Goal: Task Accomplishment & Management: Manage account settings

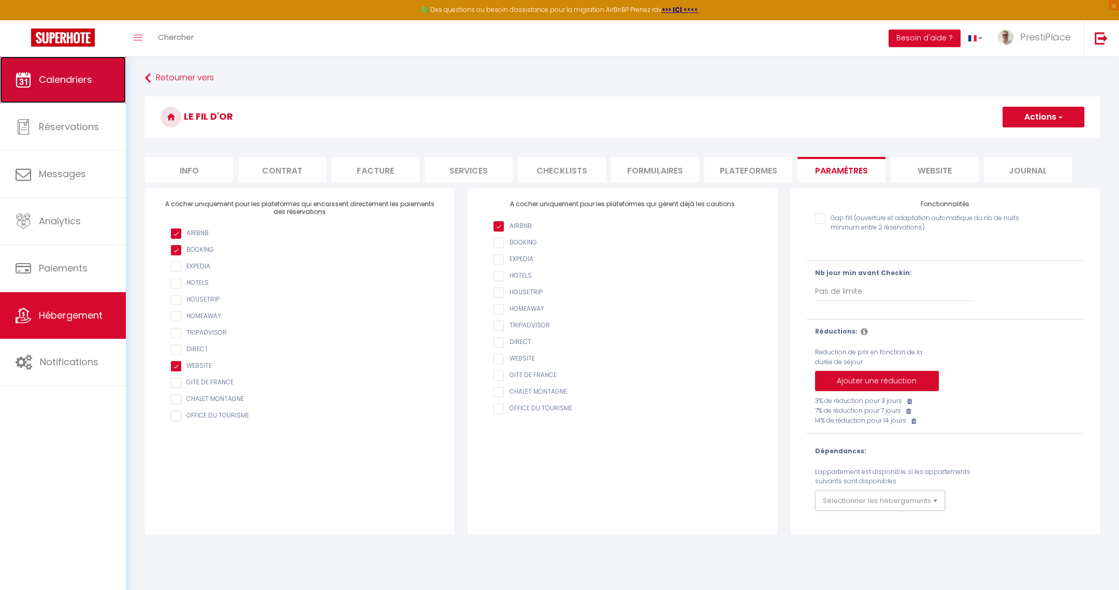
click at [27, 80] on icon at bounding box center [24, 80] width 16 height 16
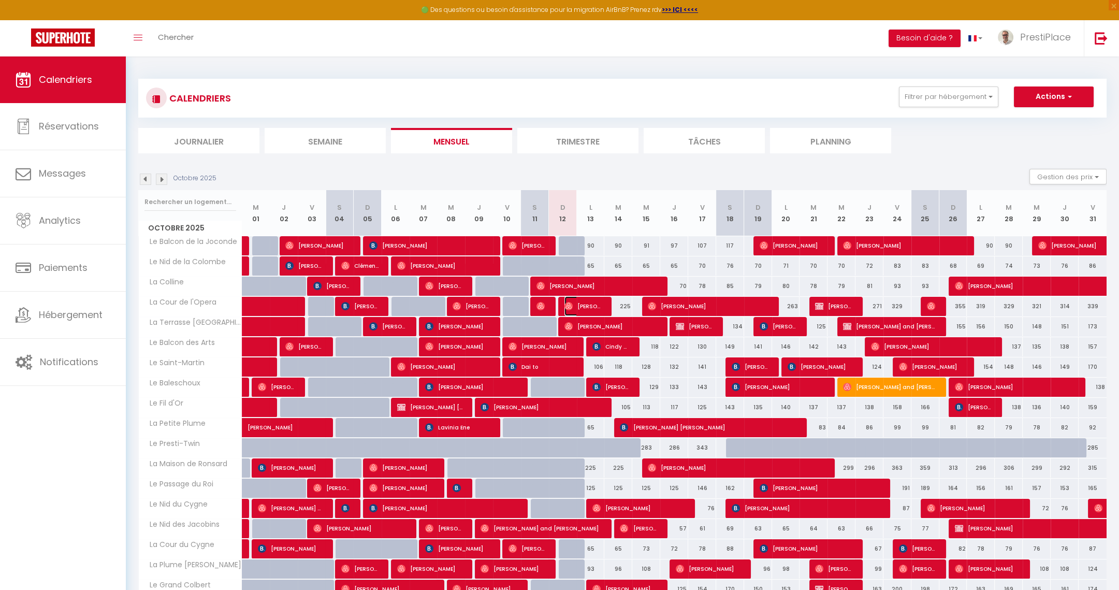
click at [586, 308] on span "[PERSON_NAME]" at bounding box center [583, 306] width 37 height 20
select select "OK"
select select "0"
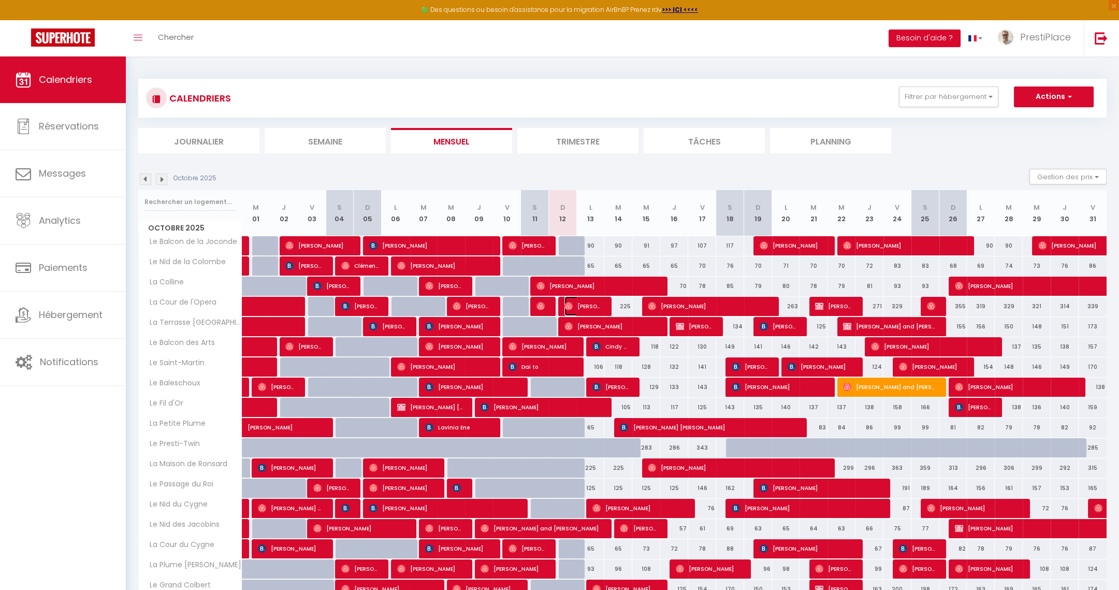
select select "1"
select select
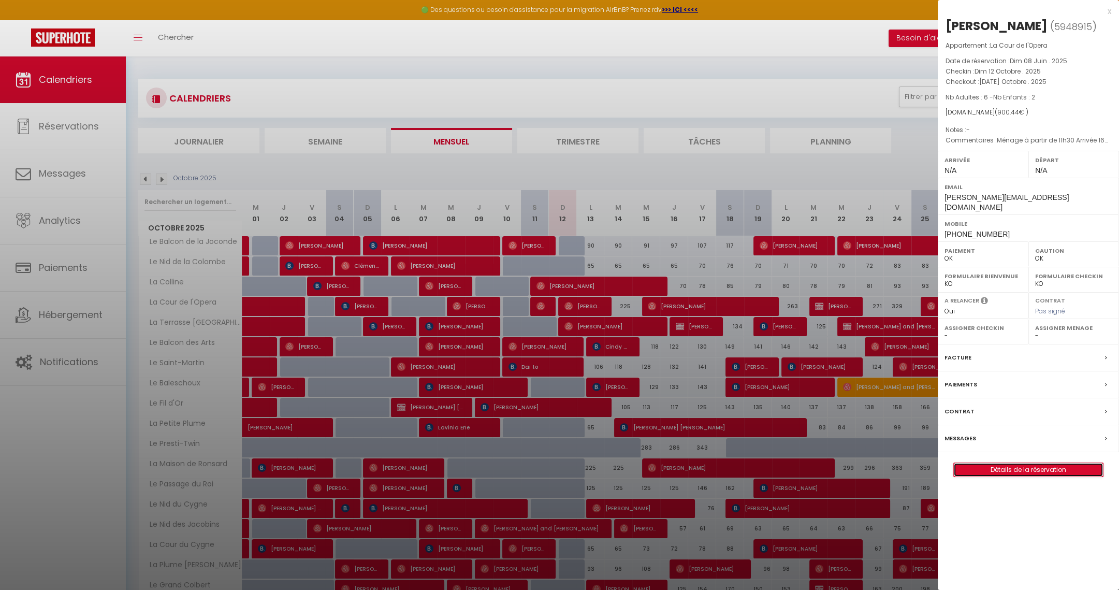
click at [1041, 463] on link "Détails de la réservation" at bounding box center [1028, 469] width 149 height 13
select select
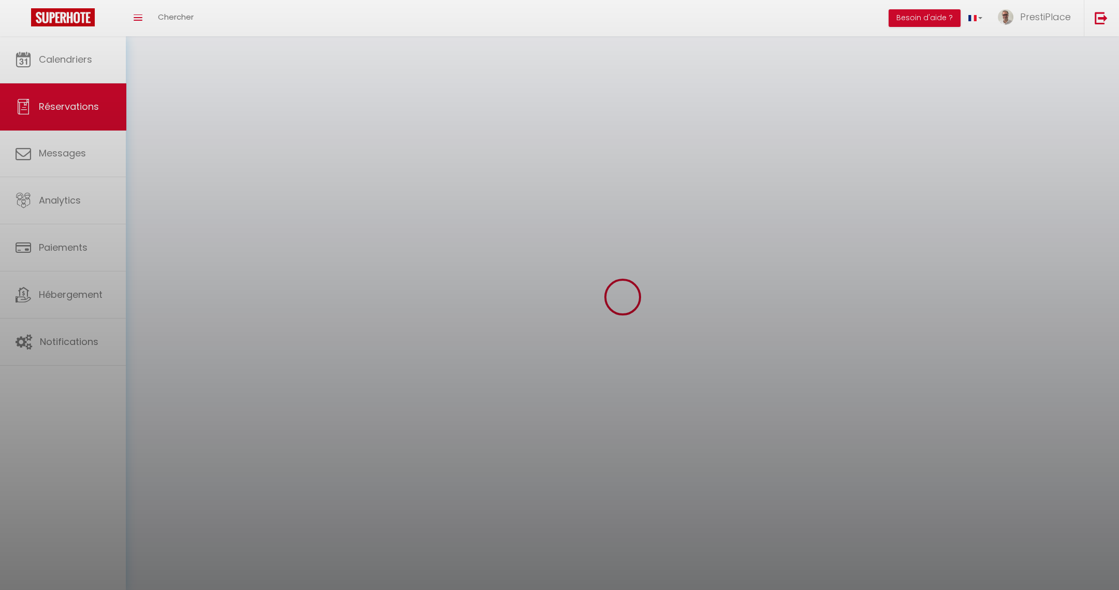
select select
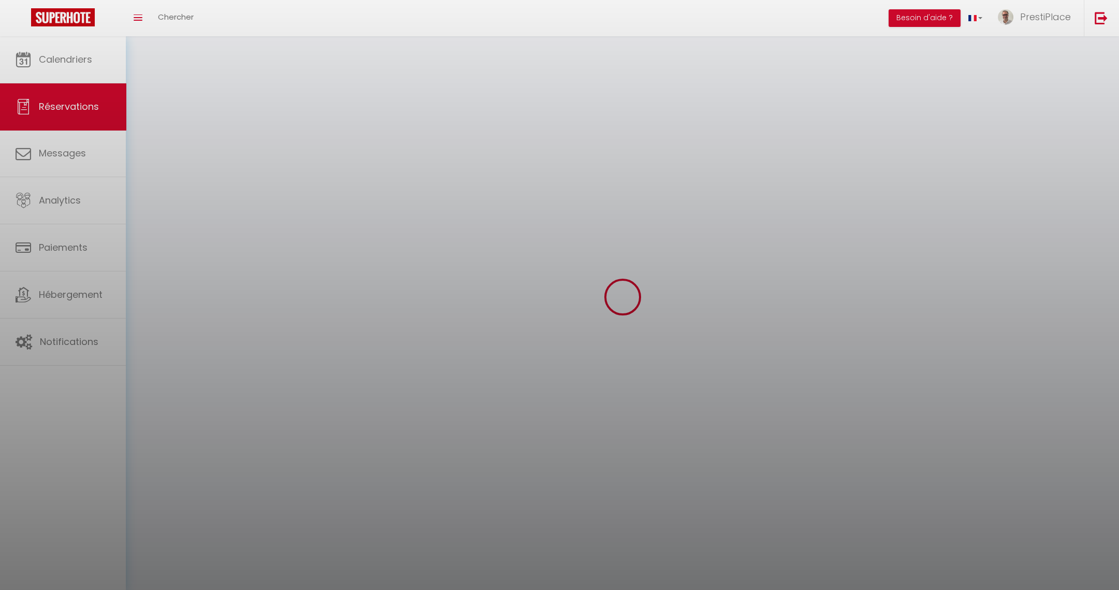
select select
checkbox input "false"
select select
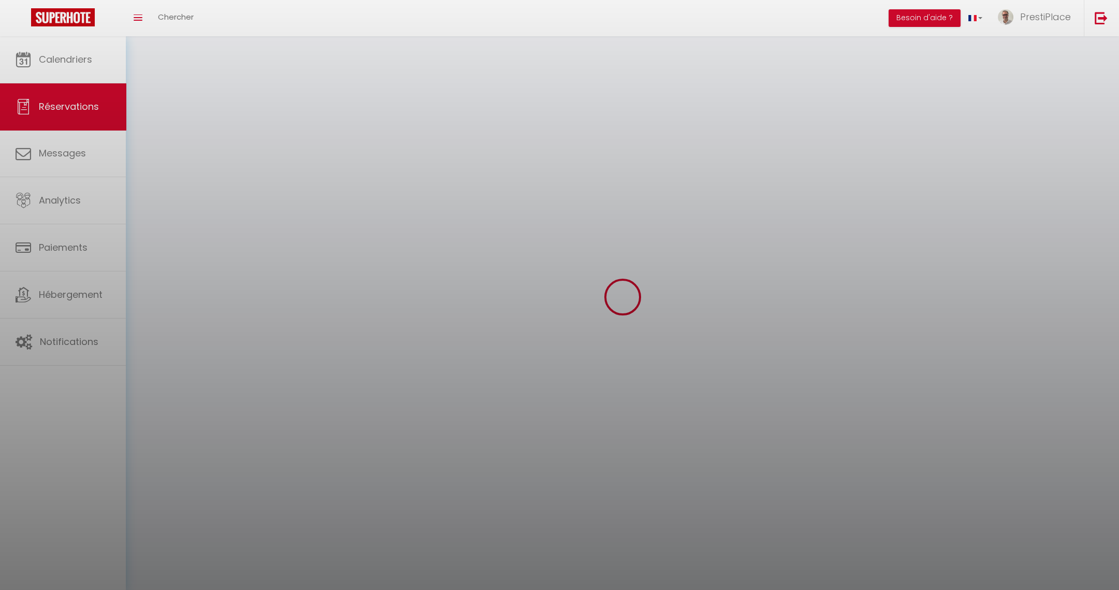
select select
checkbox input "false"
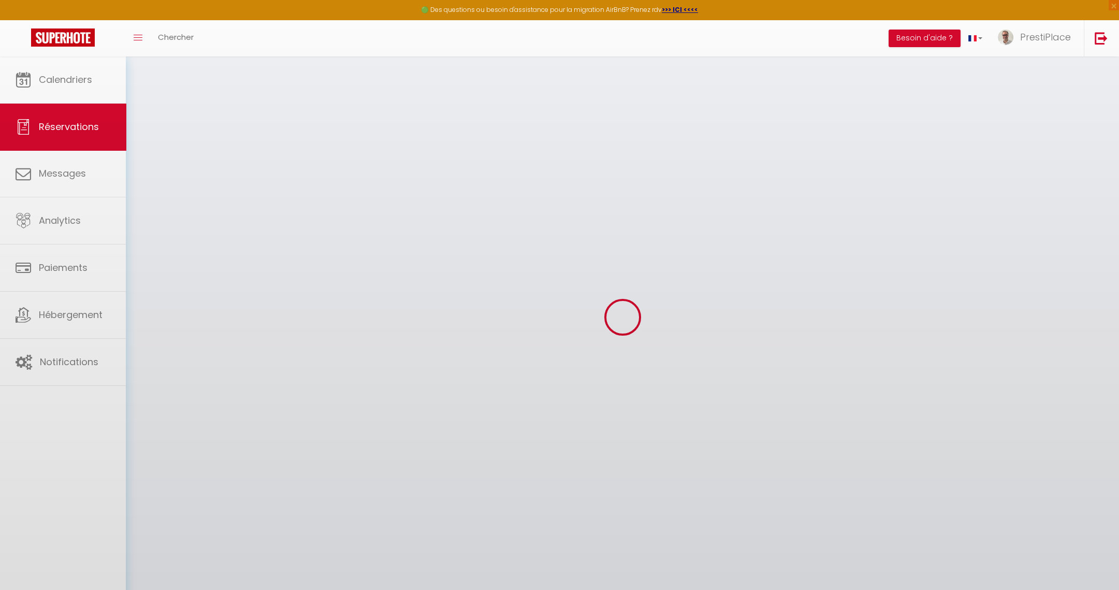
select select
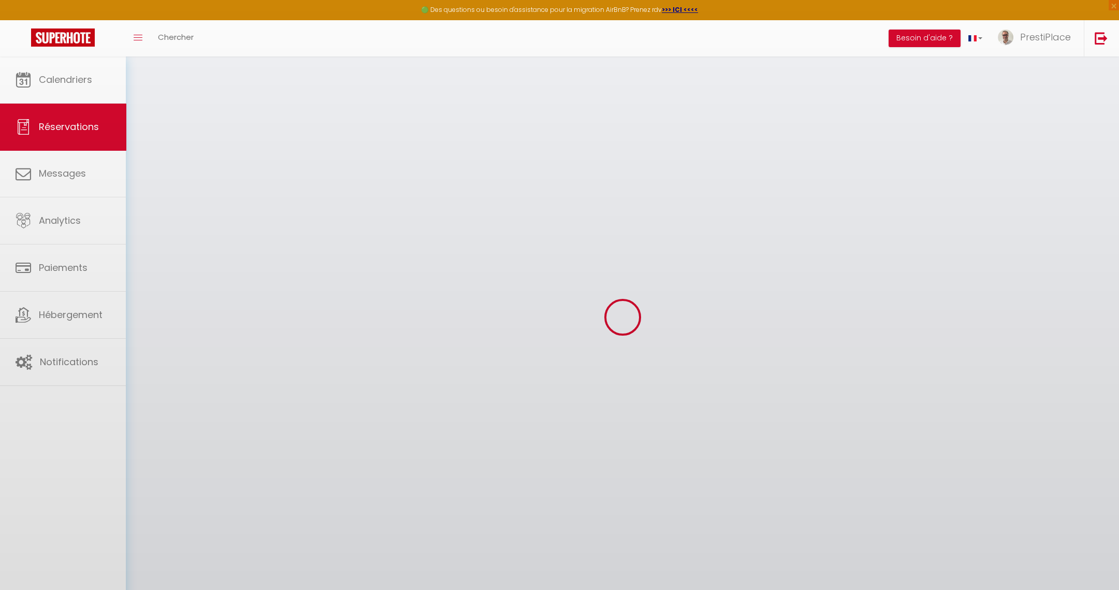
select select
checkbox input "false"
select select
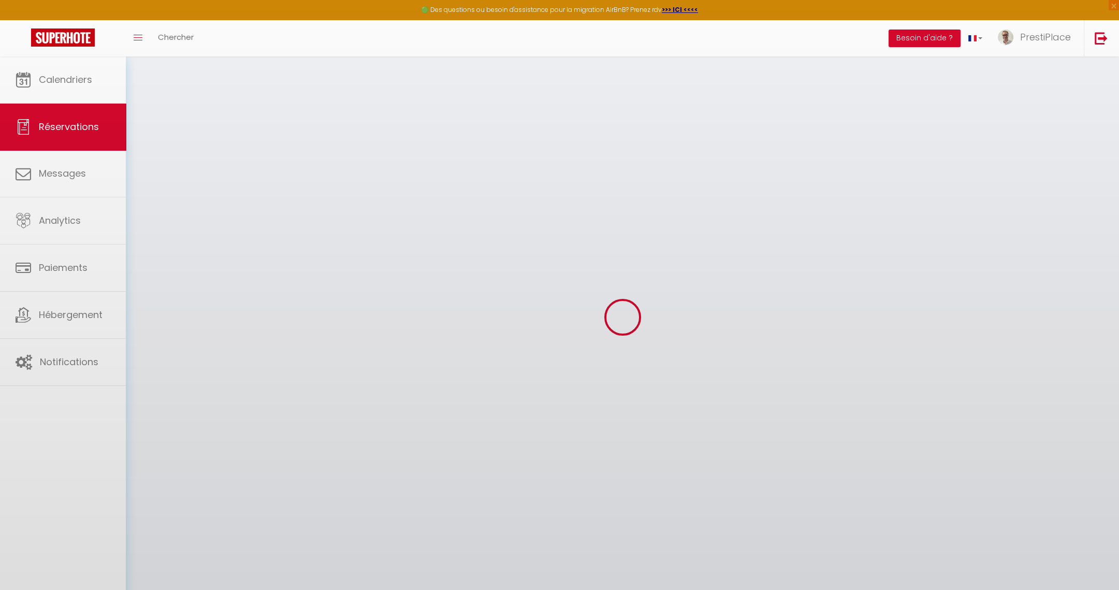
select select
checkbox input "false"
select select
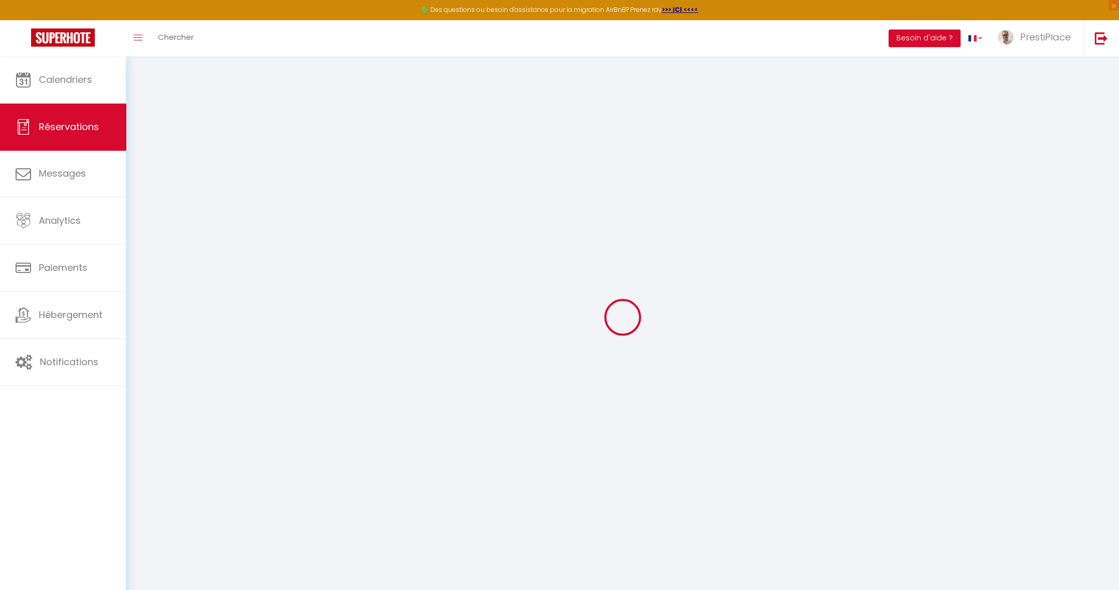
type input "[PERSON_NAME]"
type input "[PERSON_NAME][EMAIL_ADDRESS][DOMAIN_NAME]"
type input "[PHONE_NUMBER]"
select select "AR"
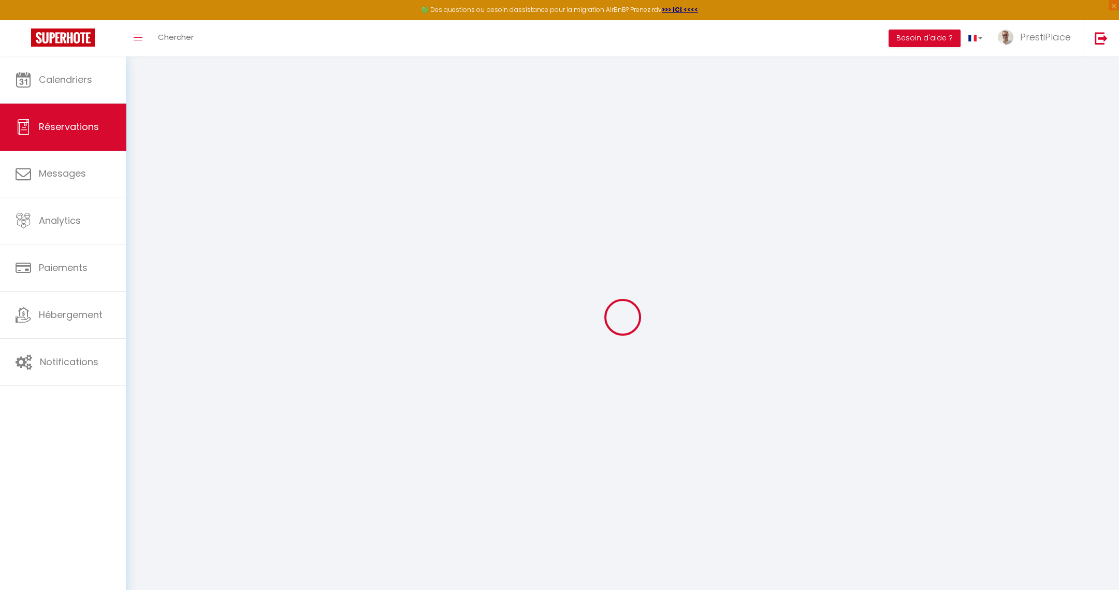
type input "156.79"
select select "32452"
select select "1"
select select
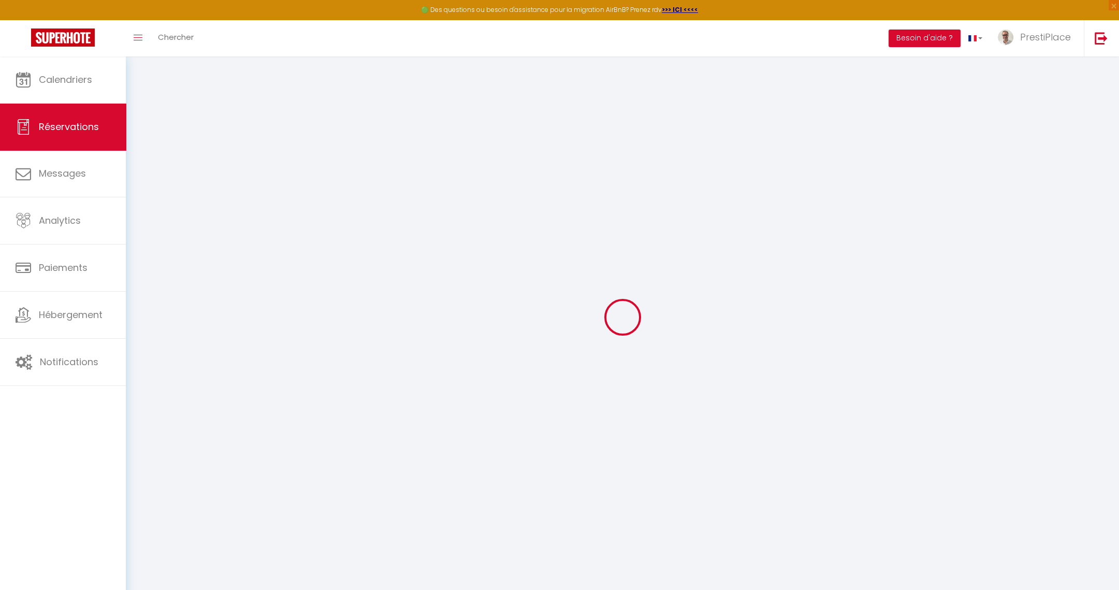
type input "6"
type input "2"
select select "12"
select select
type input "711.1"
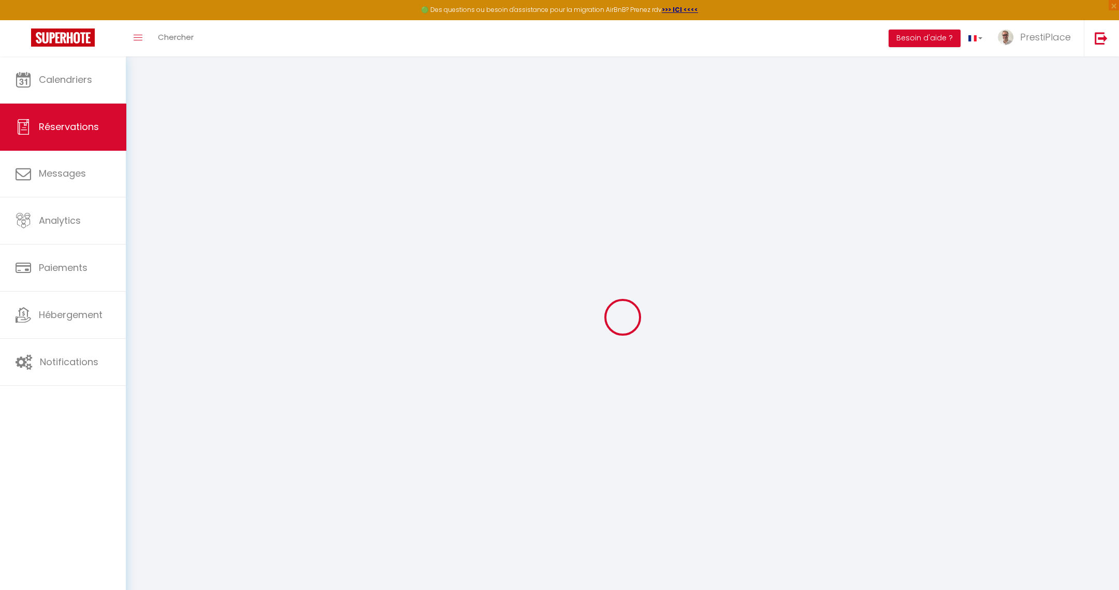
checkbox input "false"
type input "0"
select select "1"
type input "0"
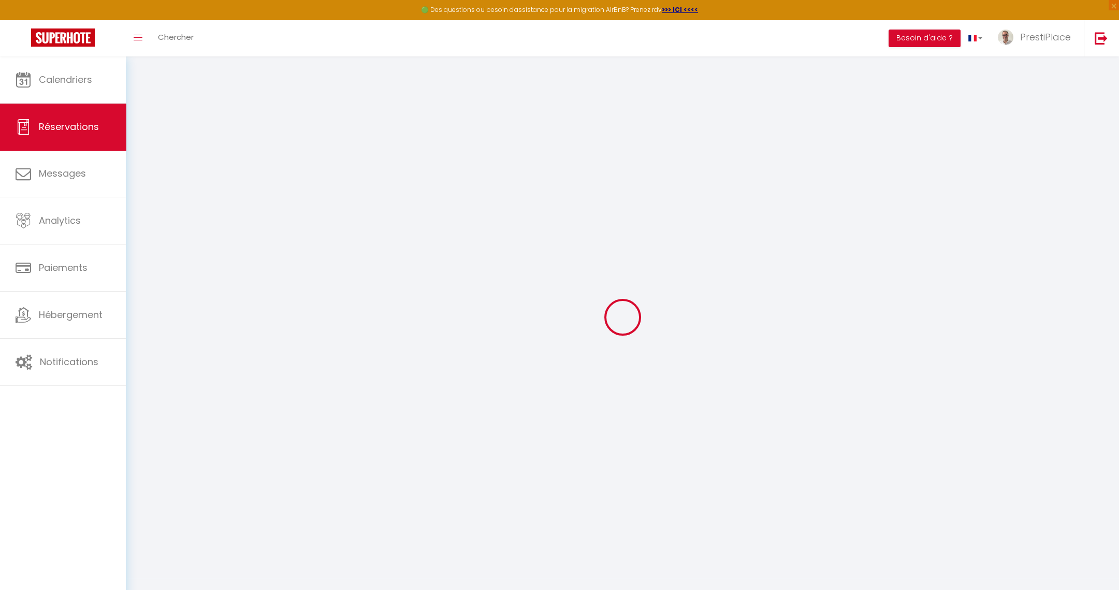
type input "0"
select select
select select "15"
checkbox input "false"
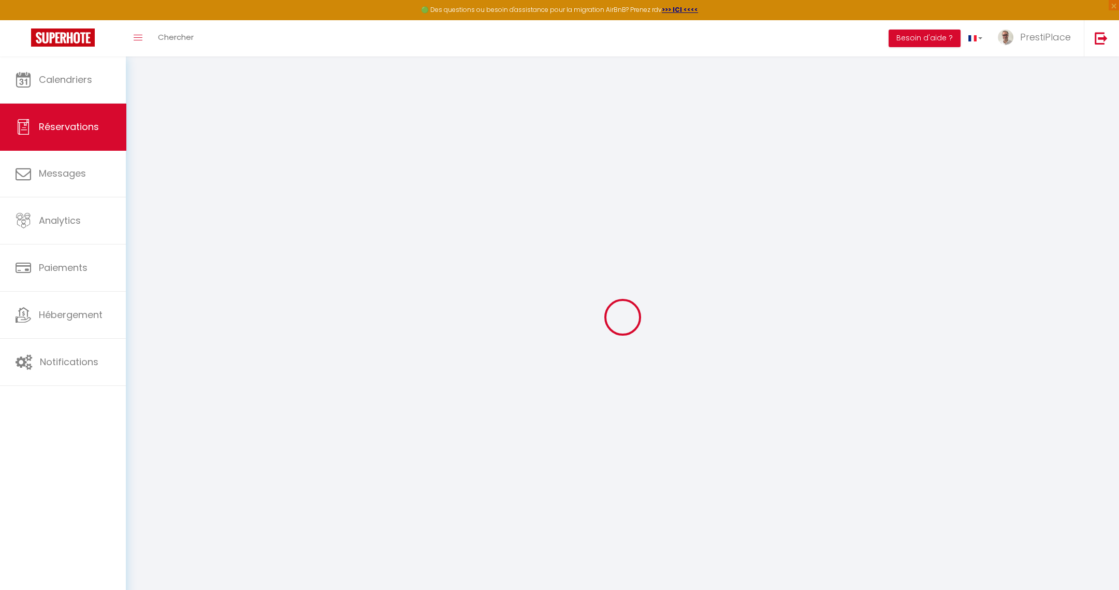
select select
checkbox input "false"
select select
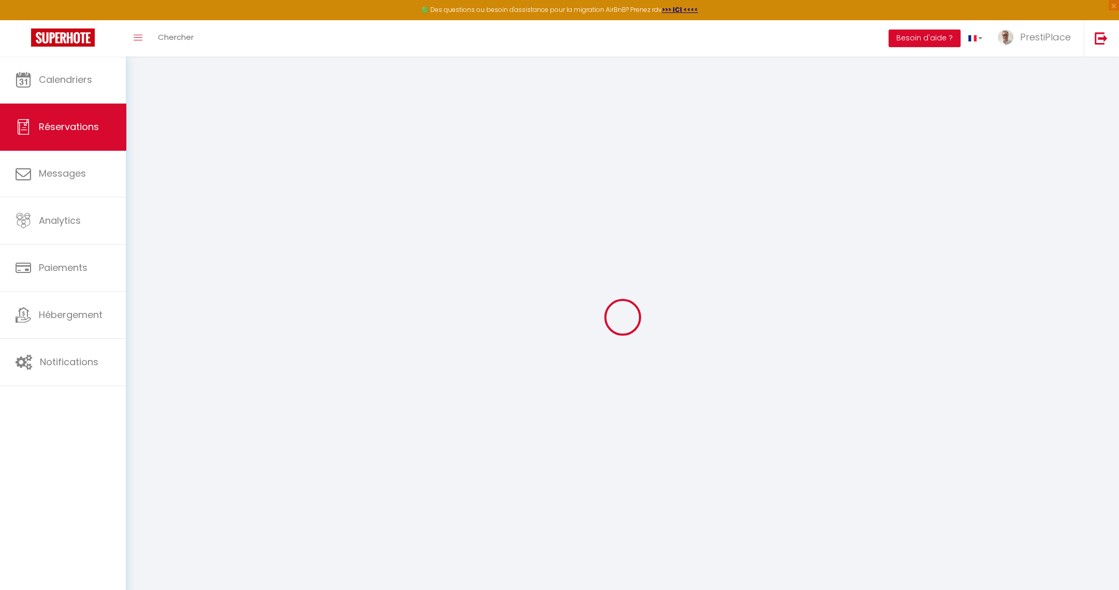
checkbox input "false"
type textarea "Ménage à partir de 11h30 Arrivée 16h Lit bébé + matelas + drap + serviette à in…"
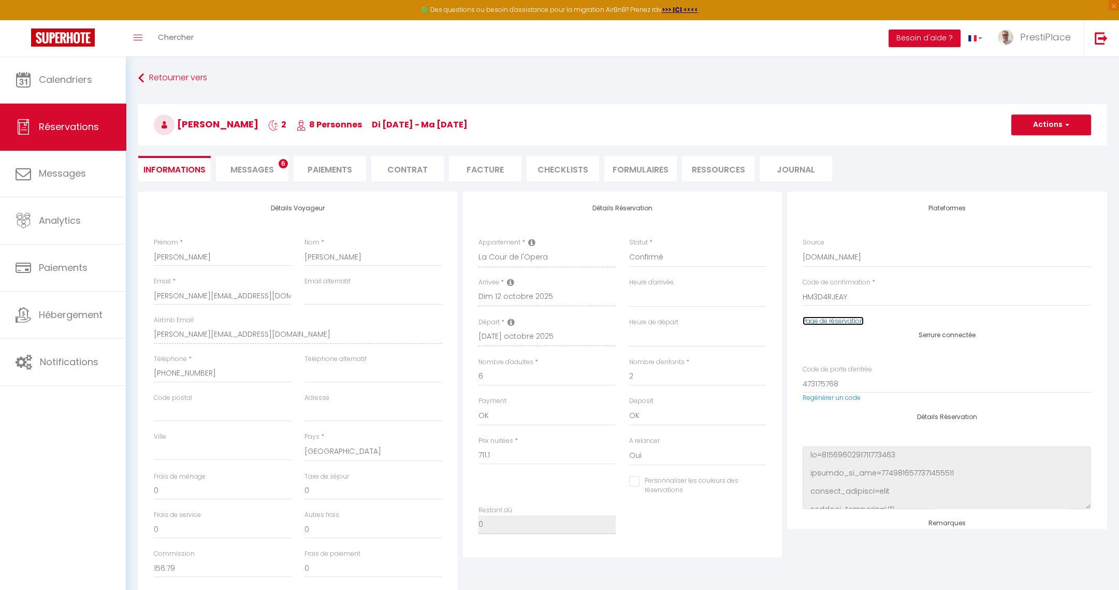
click at [842, 323] on link "Page de réservation" at bounding box center [833, 320] width 61 height 9
type input "160"
type input "29.34"
select select
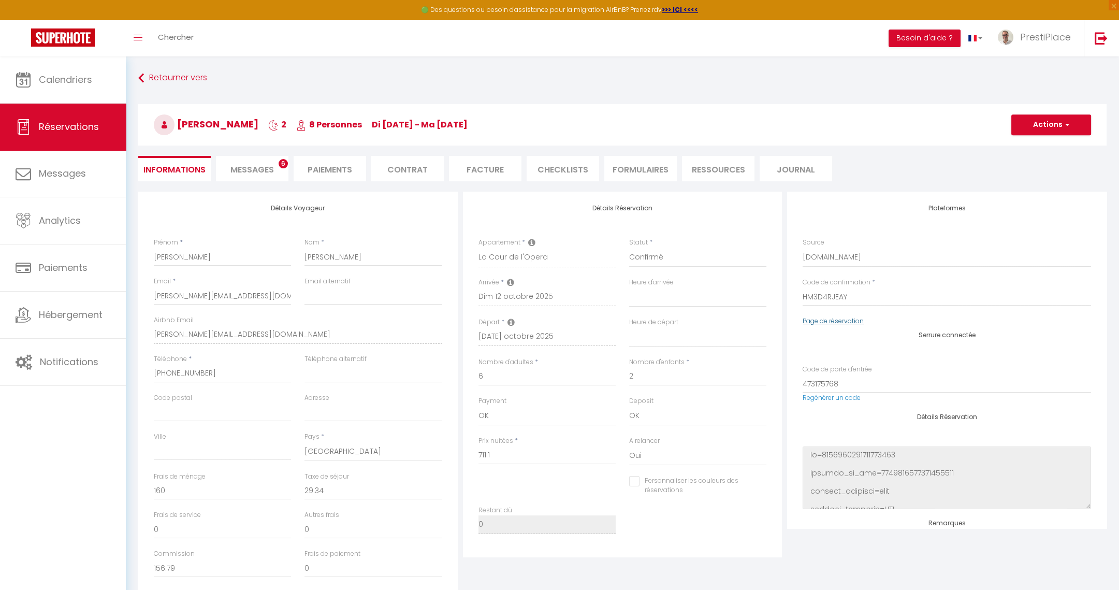
checkbox input "false"
select select
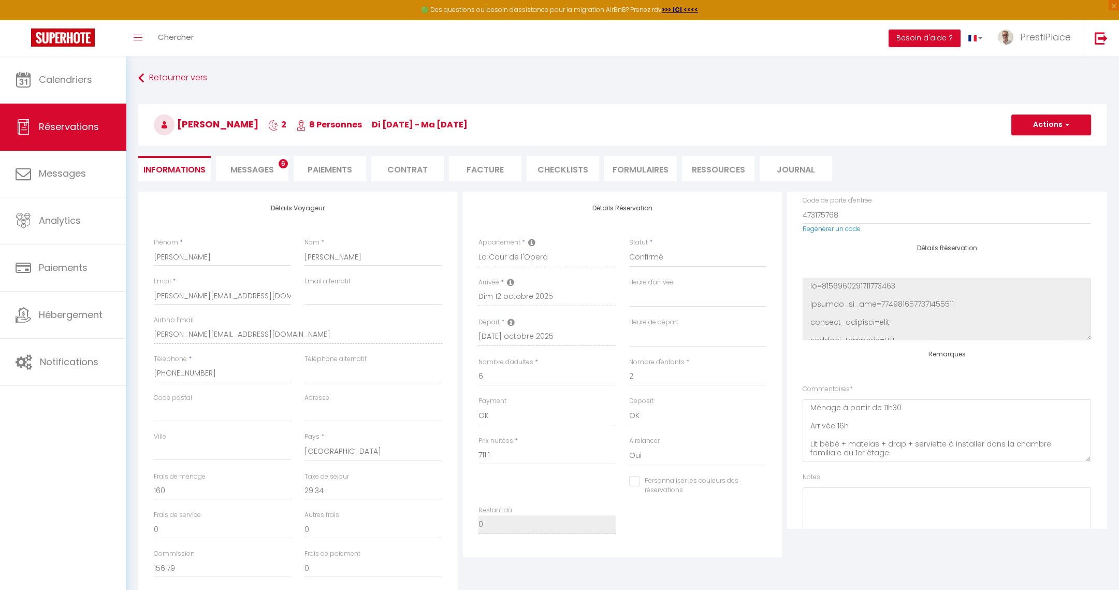
scroll to position [213, 0]
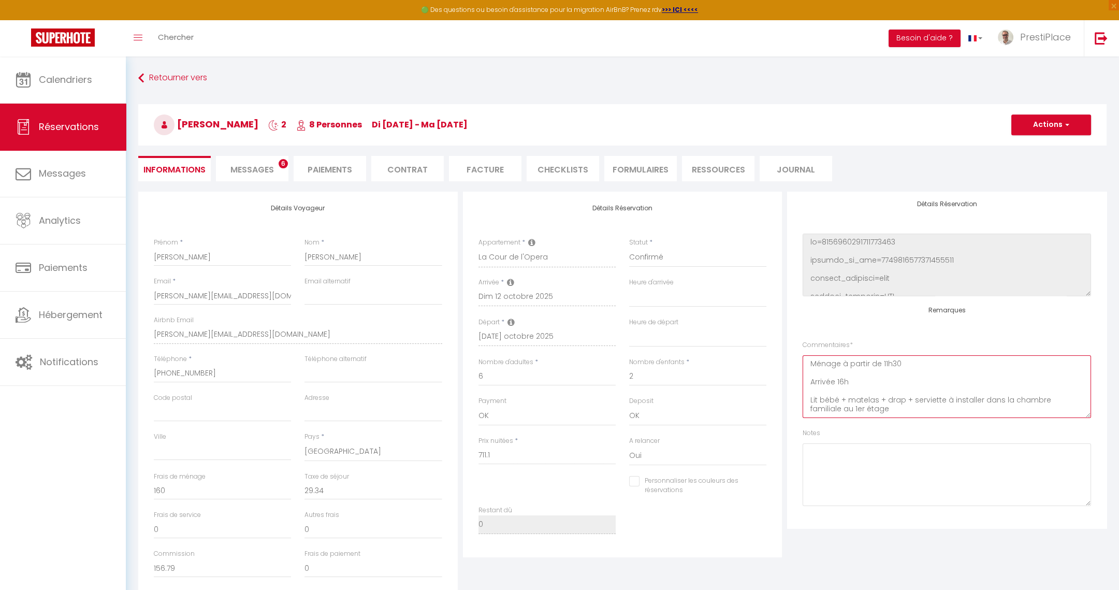
click at [896, 360] on textarea "Ménage à partir de 11h30 Arrivée 16h Lit bébé + matelas + drap + serviette à in…" at bounding box center [947, 386] width 288 height 63
type textarea "Ménage à partir de 11h40 Arrivée 16h Lit bébé + matelas + drap + serviette à in…"
click at [1053, 130] on button "Actions" at bounding box center [1052, 124] width 80 height 21
click at [1041, 143] on link "Enregistrer" at bounding box center [1041, 147] width 82 height 13
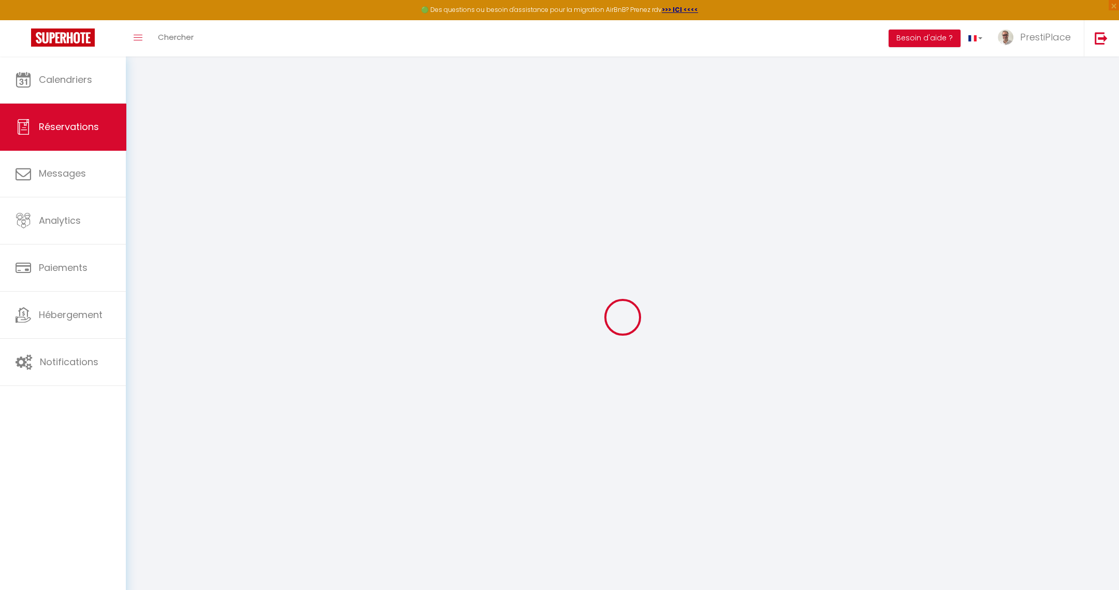
select select "not_cancelled"
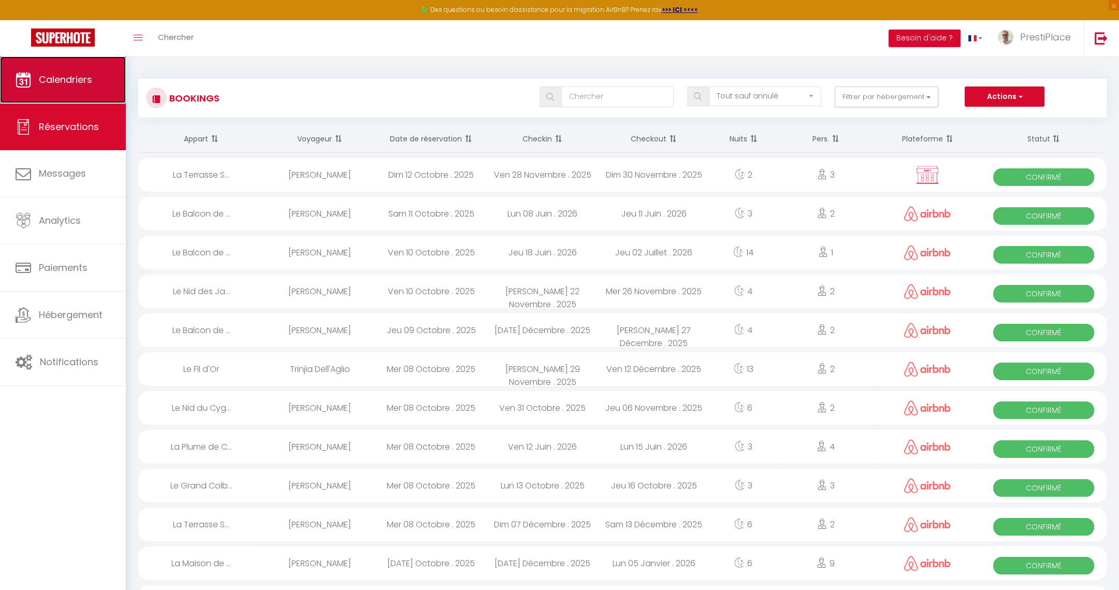
click at [59, 79] on span "Calendriers" at bounding box center [65, 79] width 53 height 13
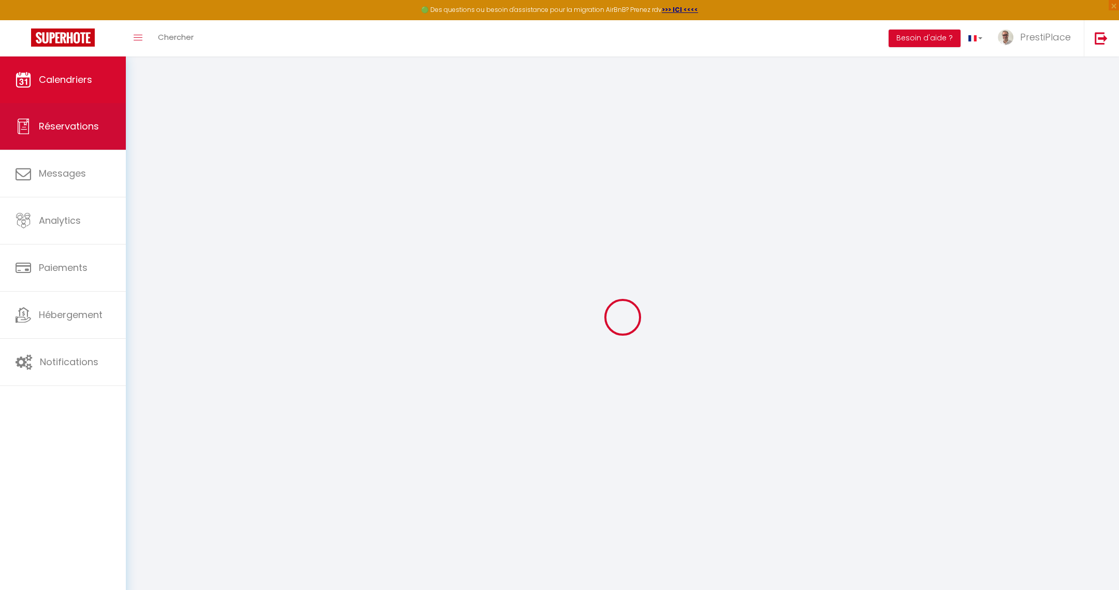
select select
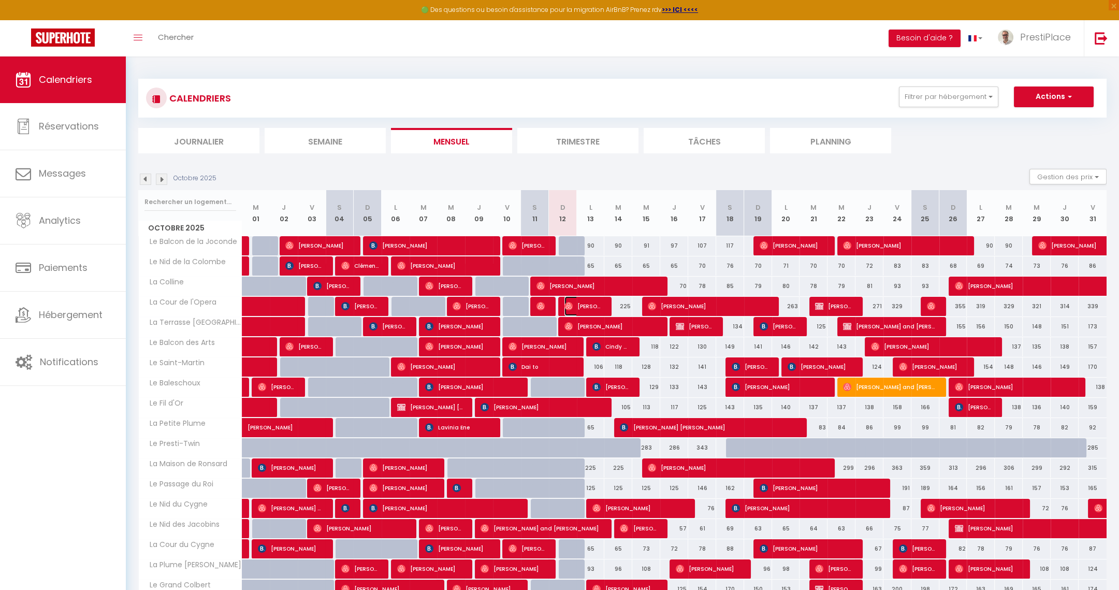
click at [584, 309] on span "[PERSON_NAME]" at bounding box center [583, 306] width 37 height 20
select select "OK"
select select "0"
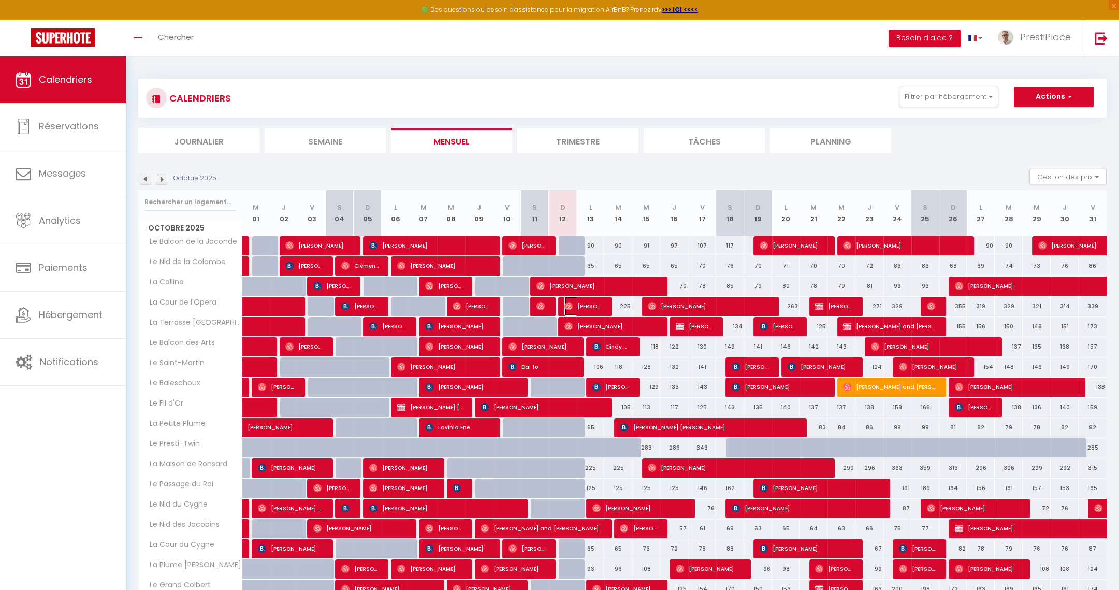
select select "1"
select select
